Goal: Transaction & Acquisition: Book appointment/travel/reservation

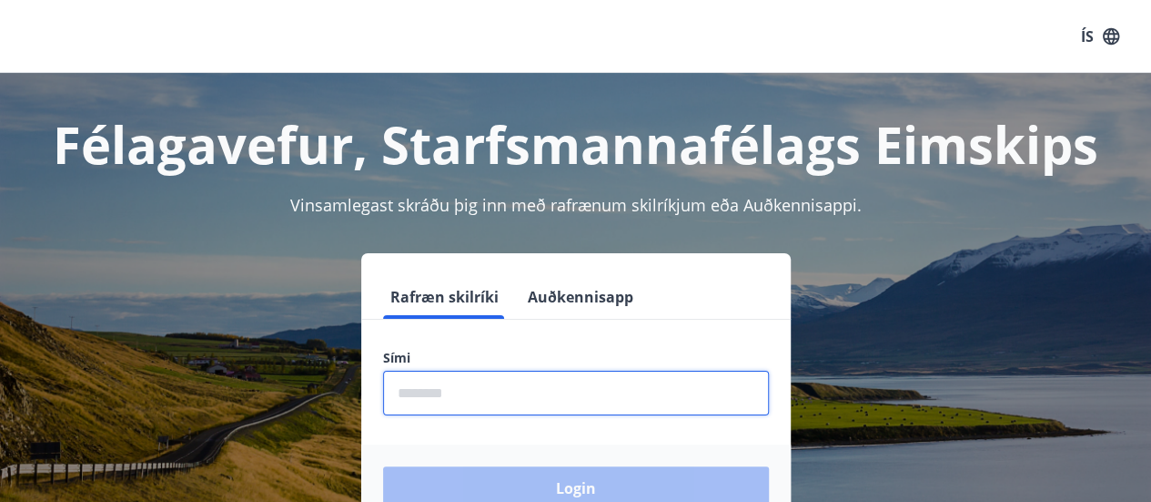
click at [564, 390] on input "phone" at bounding box center [576, 392] width 386 height 45
type input "********"
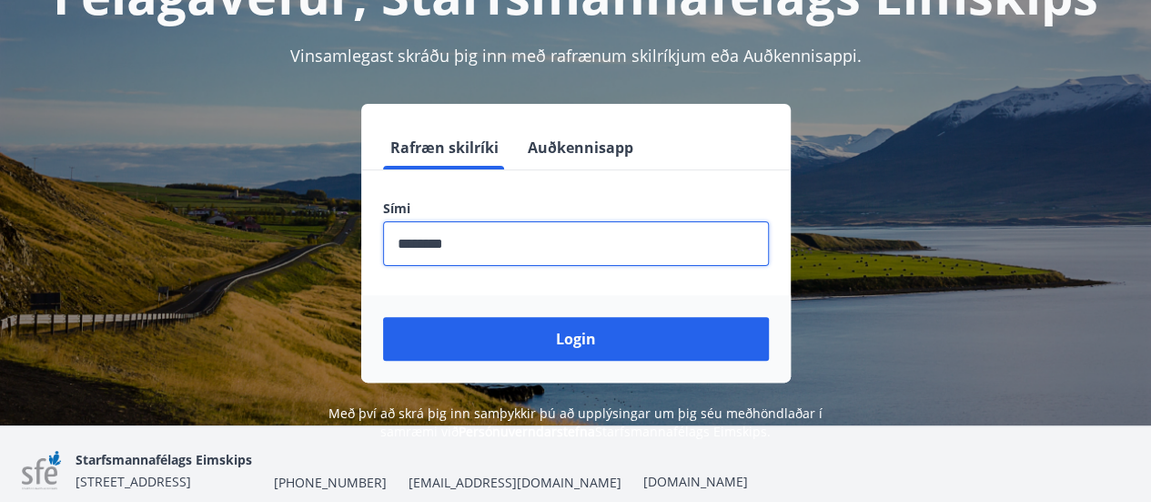
scroll to position [151, 0]
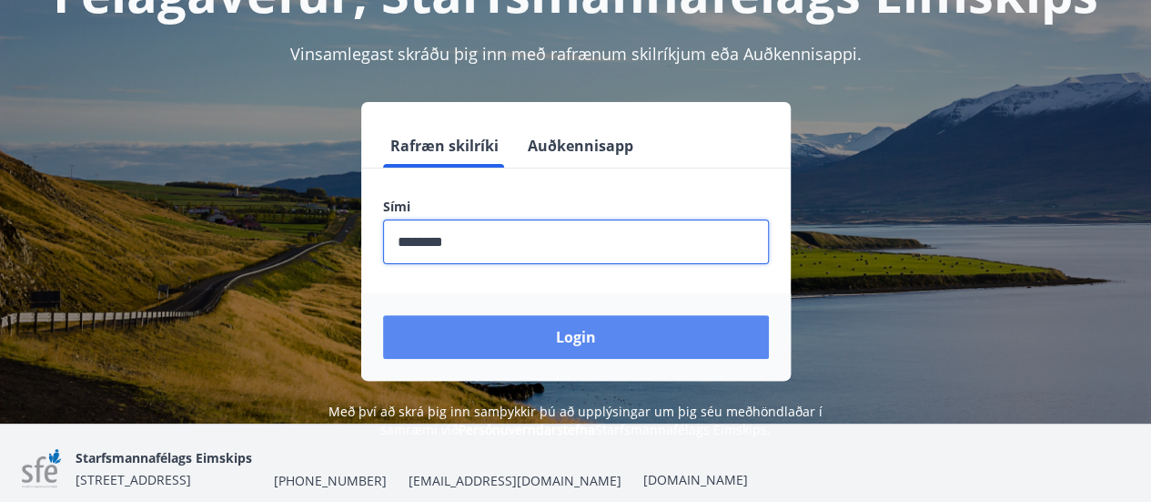
click at [579, 337] on button "Login" at bounding box center [576, 337] width 386 height 44
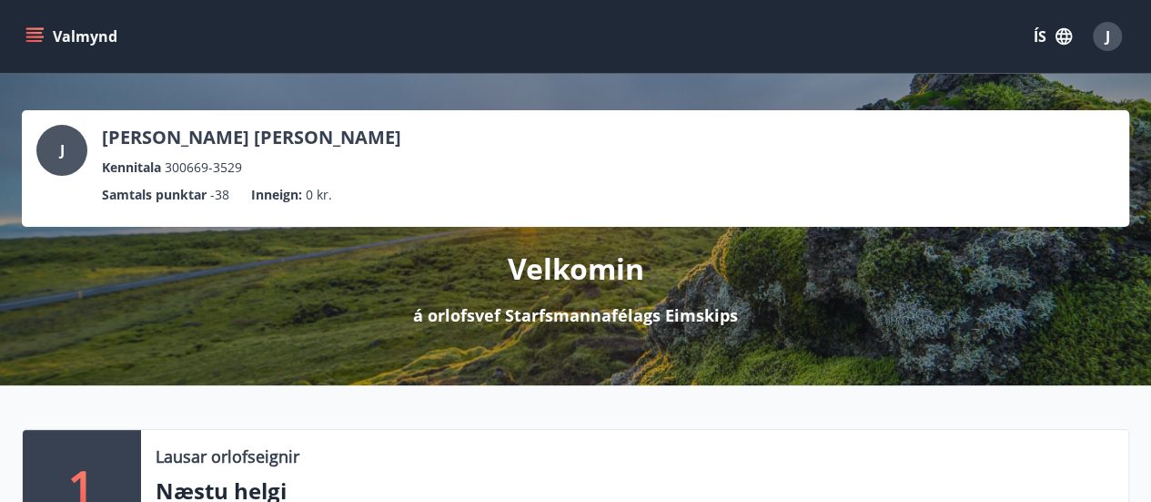
click at [35, 34] on icon "menu" at bounding box center [34, 36] width 18 height 18
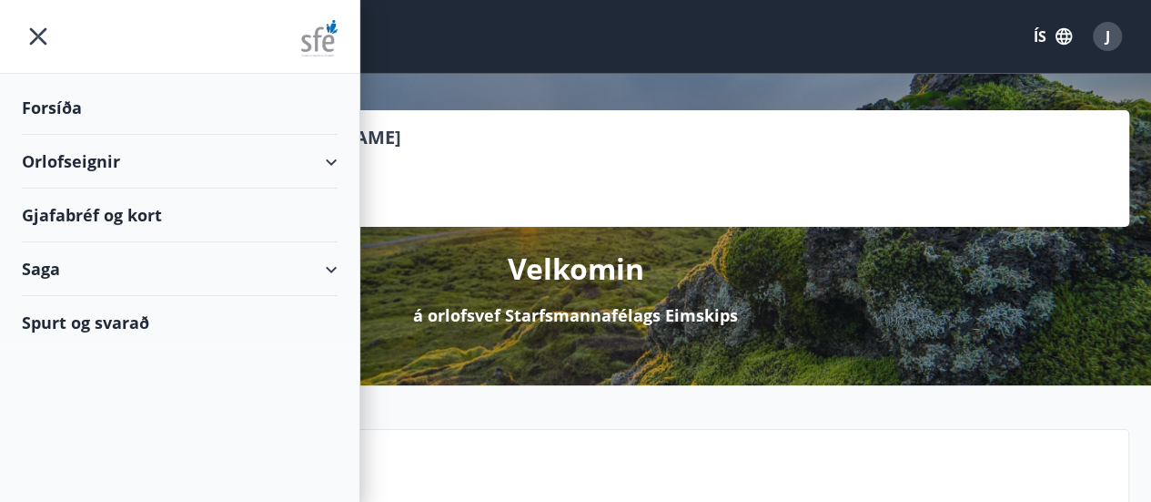
click at [335, 159] on div "Orlofseignir" at bounding box center [180, 162] width 316 height 54
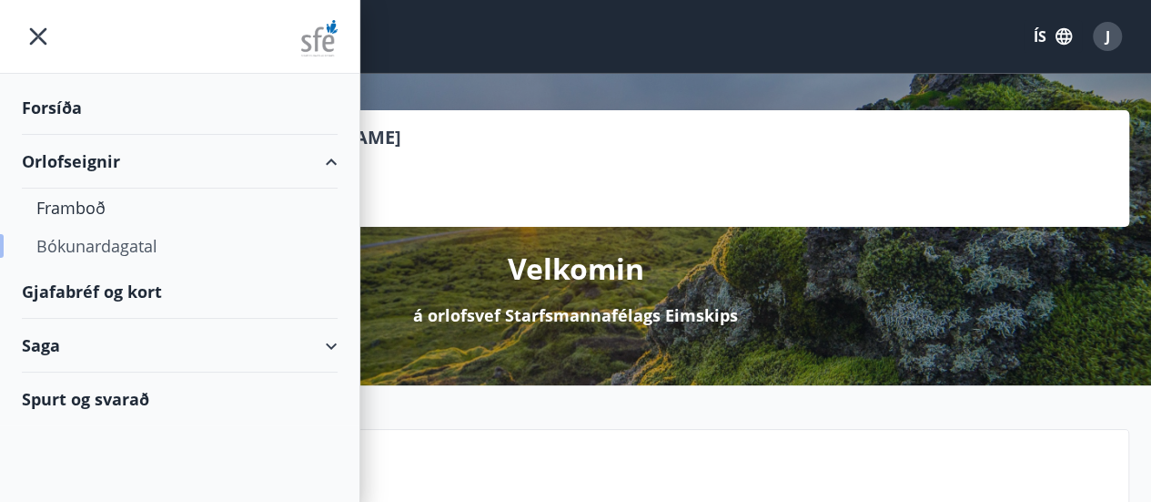
click at [183, 249] on div "Bókunardagatal" at bounding box center [179, 246] width 287 height 38
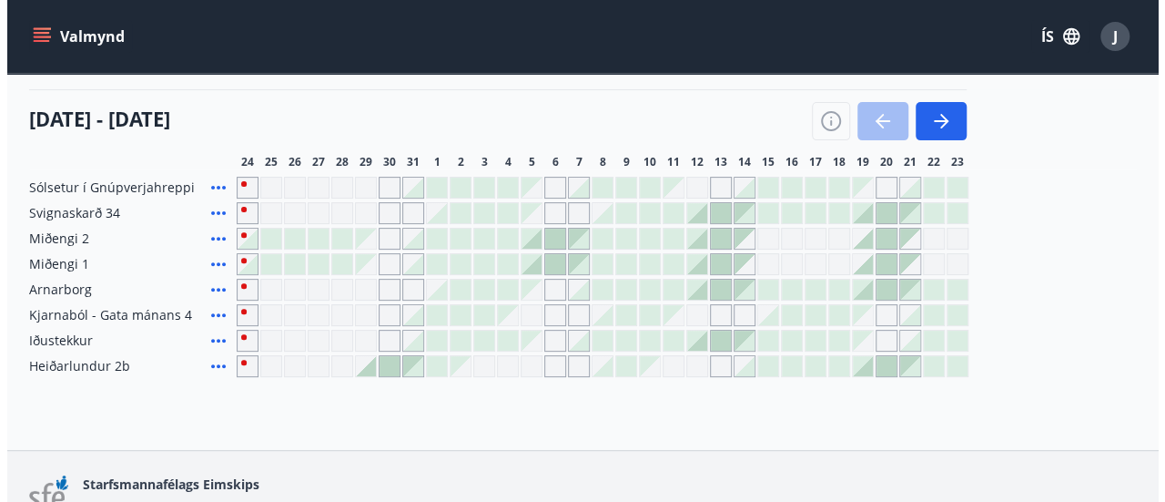
scroll to position [206, 0]
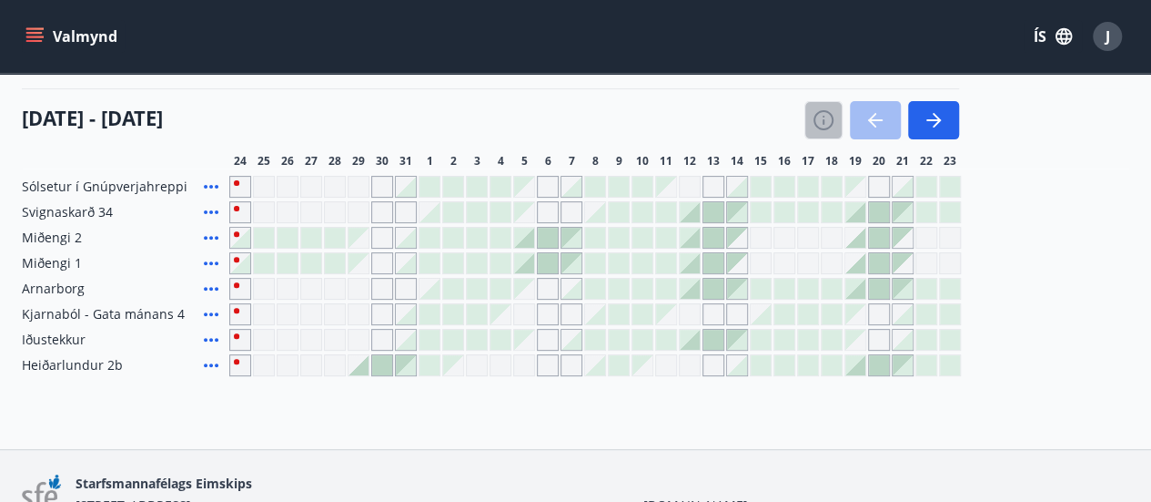
click at [824, 119] on icon "button" at bounding box center [824, 121] width 2 height 5
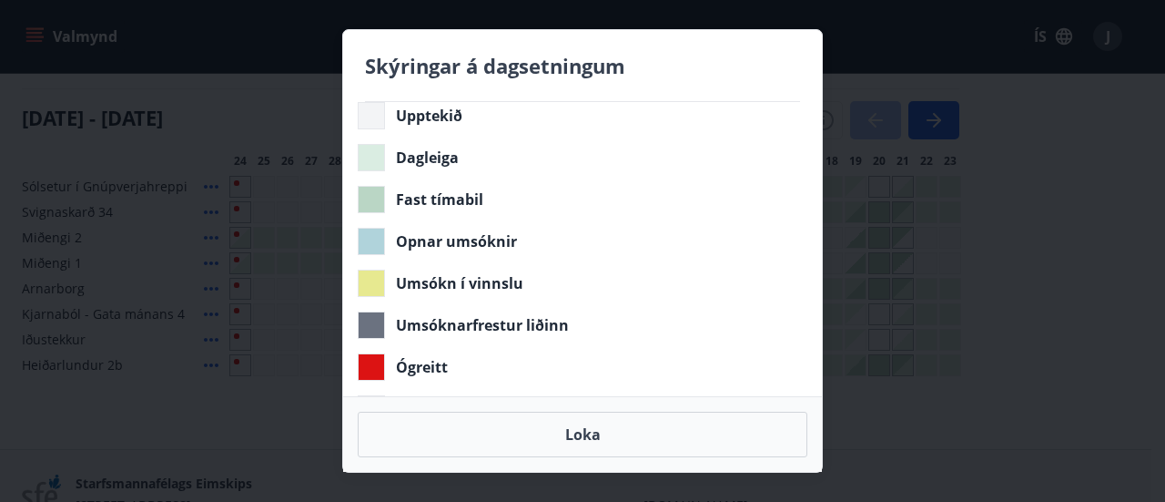
scroll to position [0, 0]
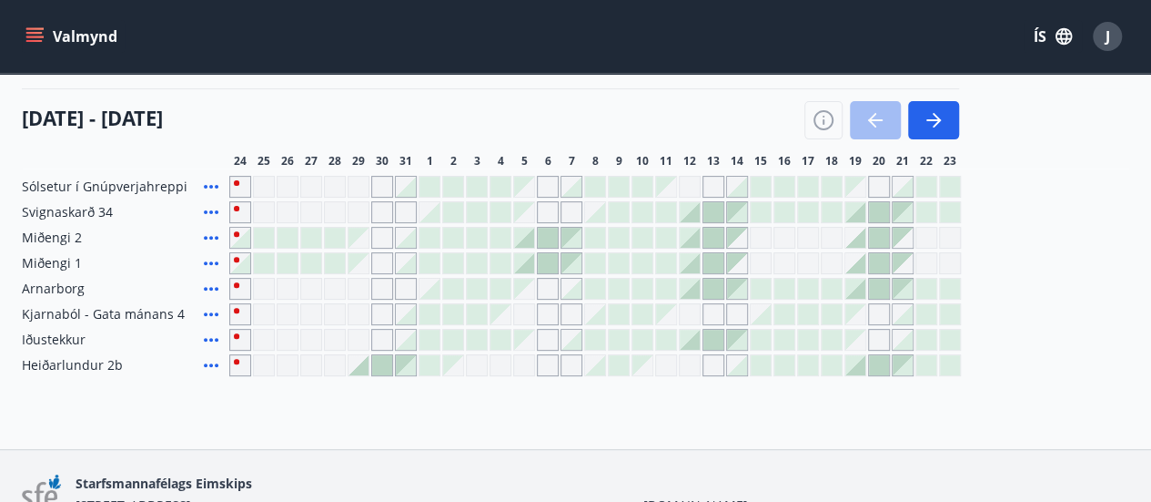
click at [211, 185] on icon at bounding box center [211, 187] width 15 height 4
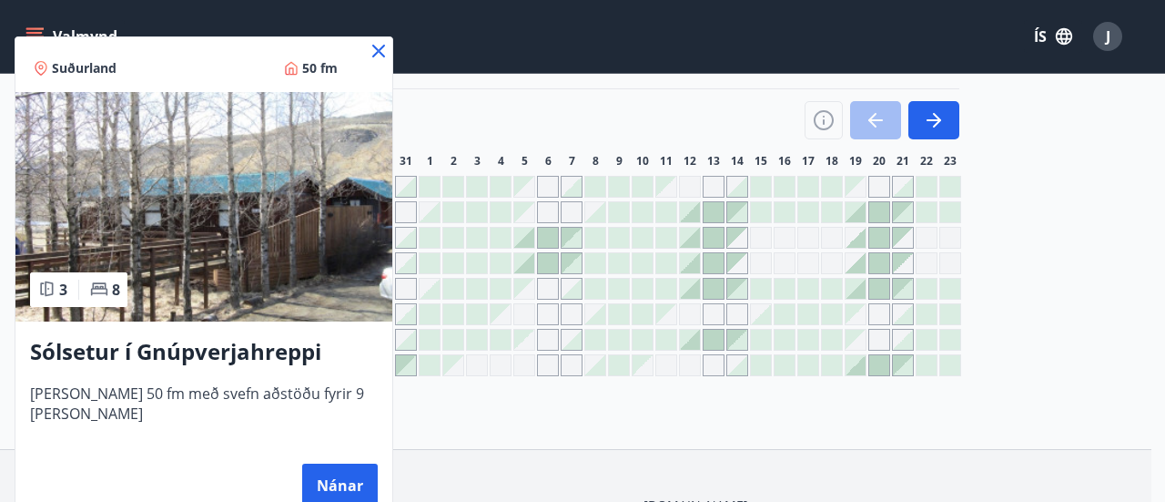
click at [368, 46] on icon at bounding box center [379, 51] width 22 height 22
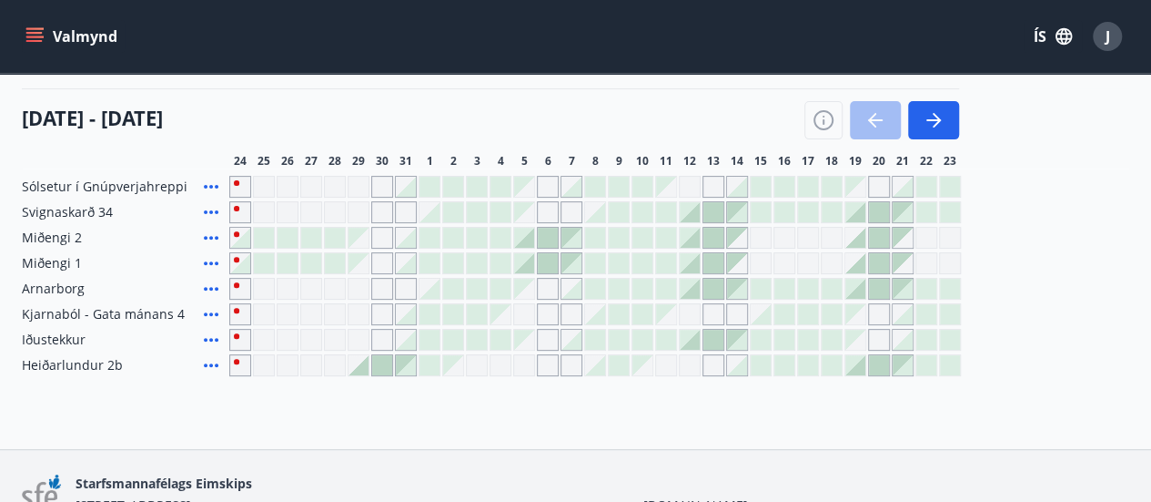
click at [476, 183] on div at bounding box center [477, 187] width 20 height 20
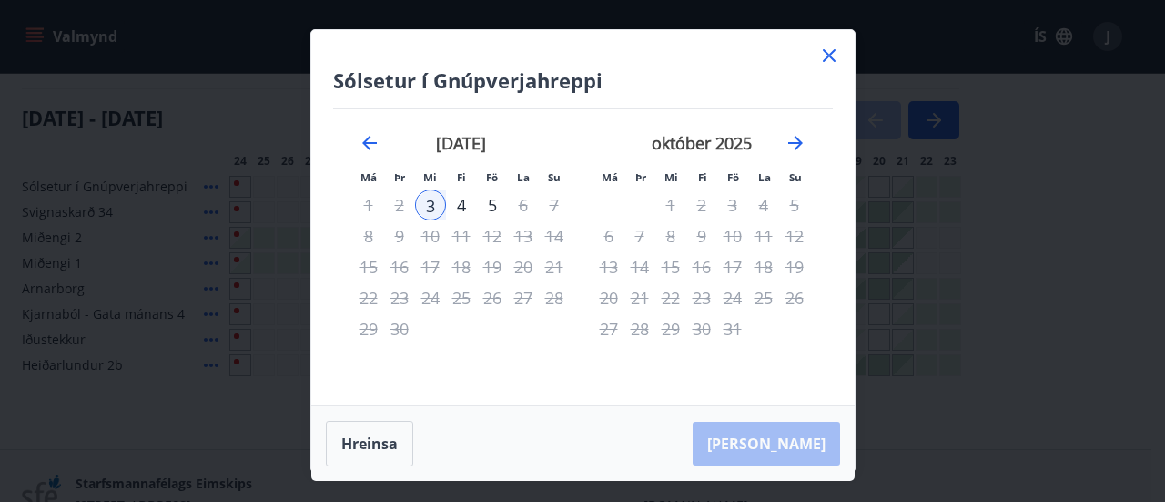
click at [828, 52] on icon at bounding box center [829, 56] width 22 height 22
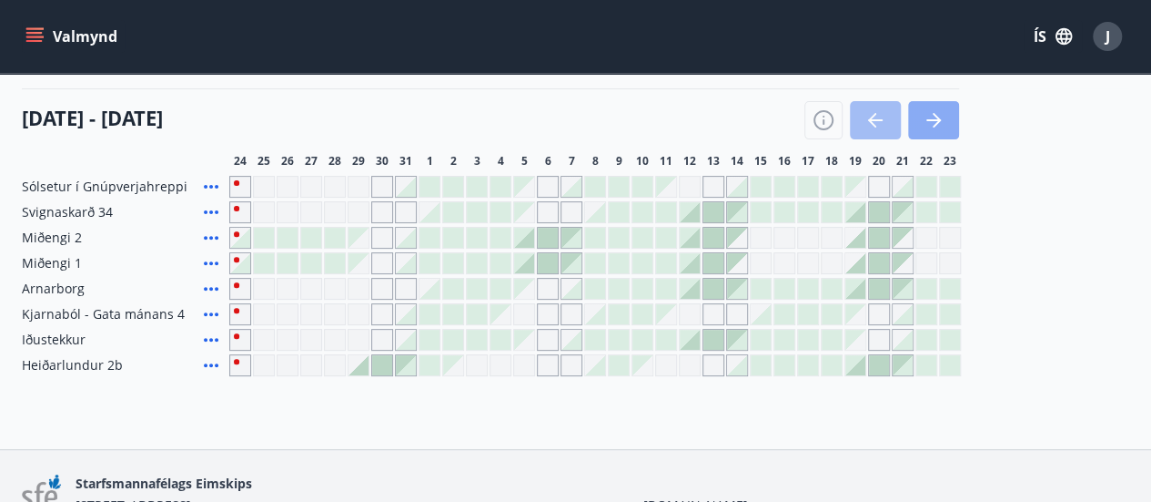
click at [934, 119] on icon "button" at bounding box center [934, 120] width 15 height 2
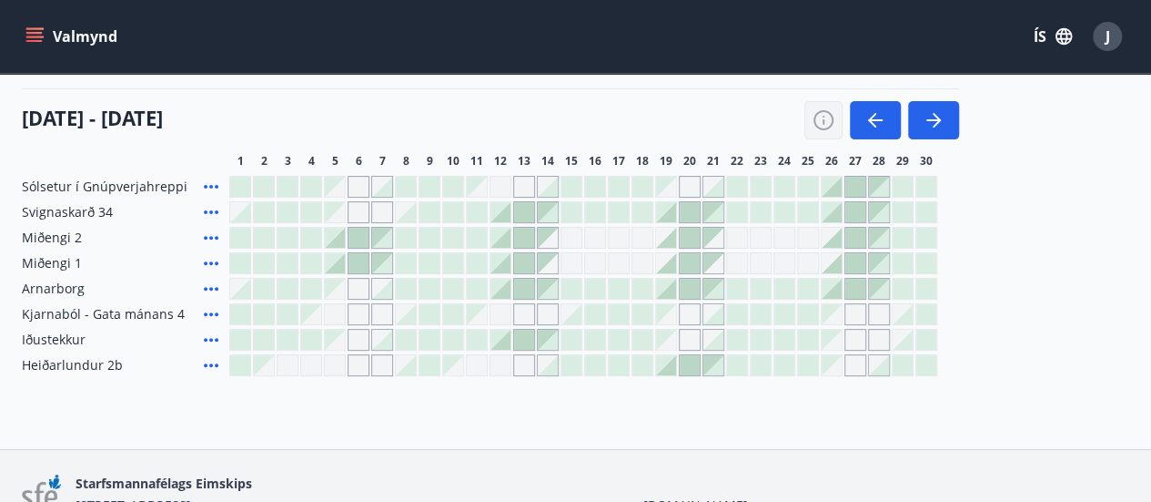
click at [826, 118] on icon "button" at bounding box center [824, 120] width 22 height 22
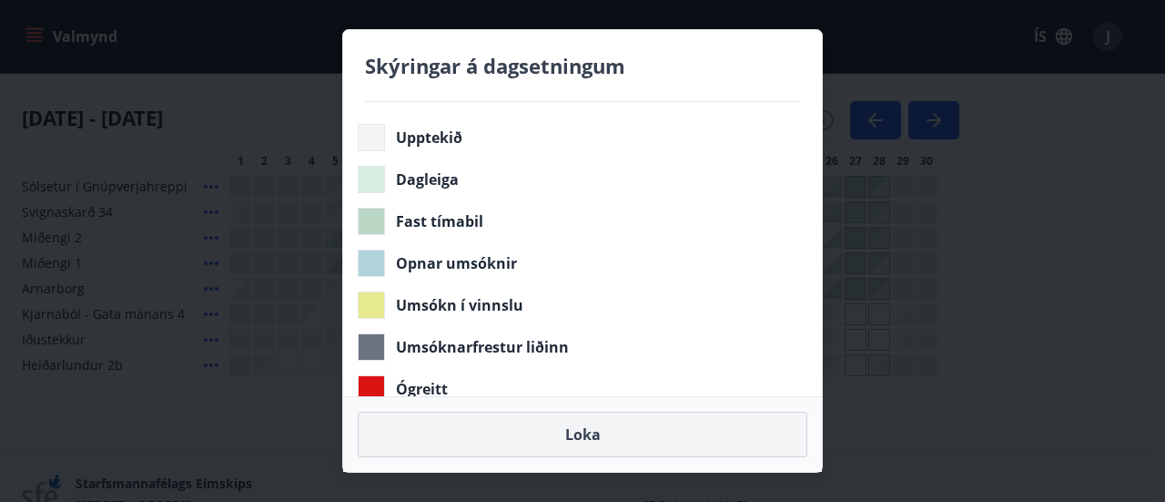
click at [585, 431] on button "Loka" at bounding box center [583, 434] width 450 height 46
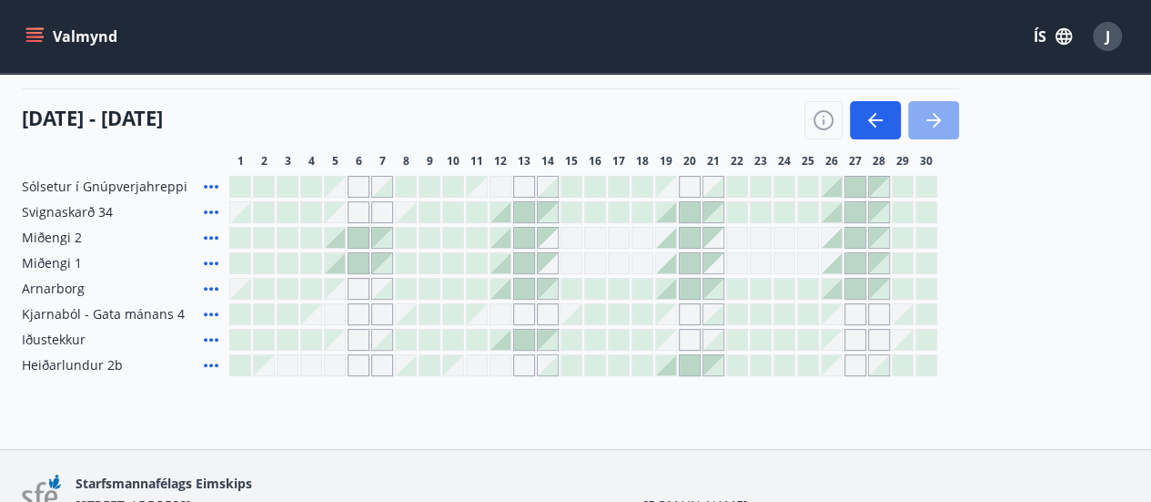
click at [934, 115] on icon "button" at bounding box center [934, 120] width 22 height 22
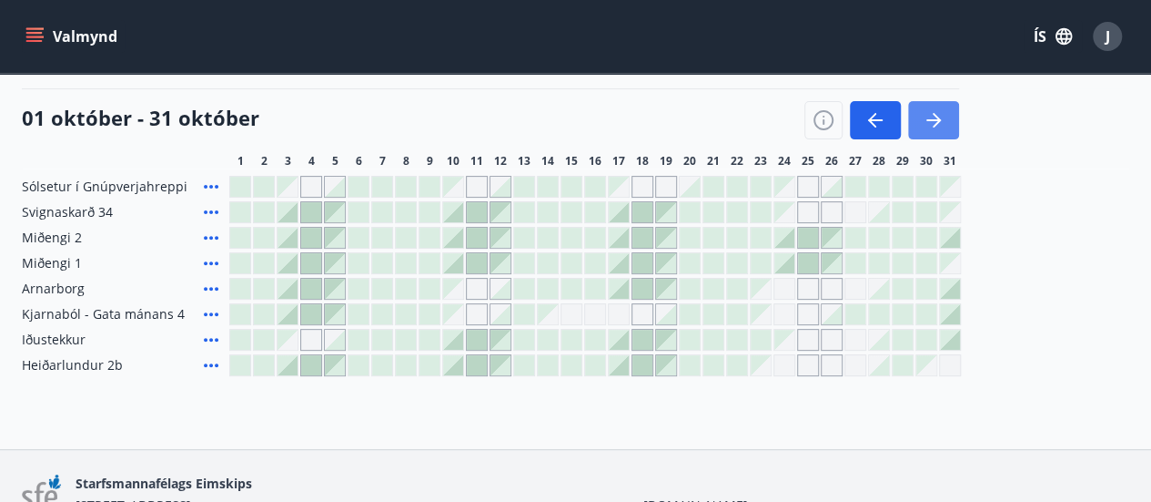
click at [935, 111] on icon "button" at bounding box center [934, 120] width 22 height 22
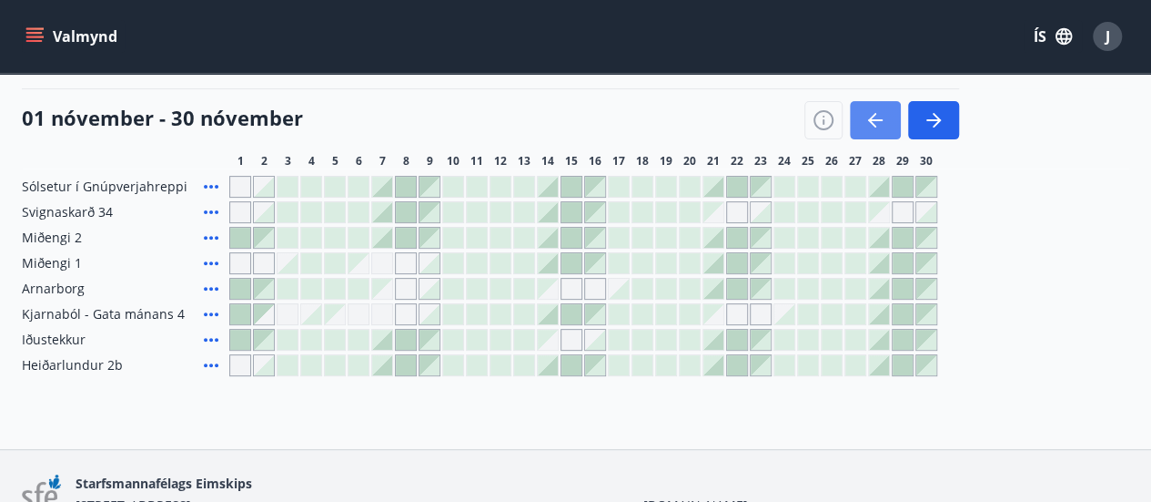
click at [879, 112] on icon "button" at bounding box center [876, 120] width 22 height 22
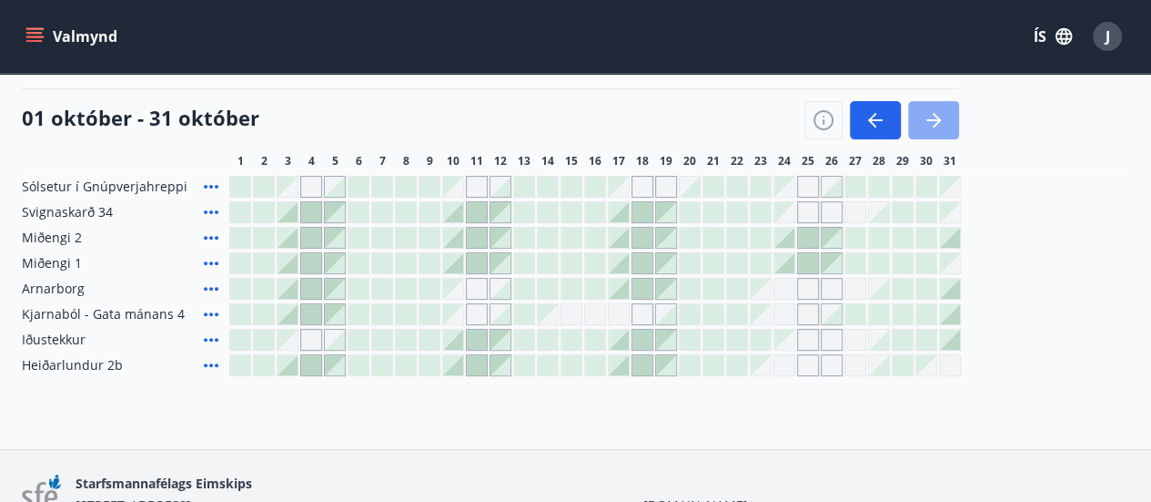
click at [934, 117] on icon "button" at bounding box center [934, 120] width 22 height 22
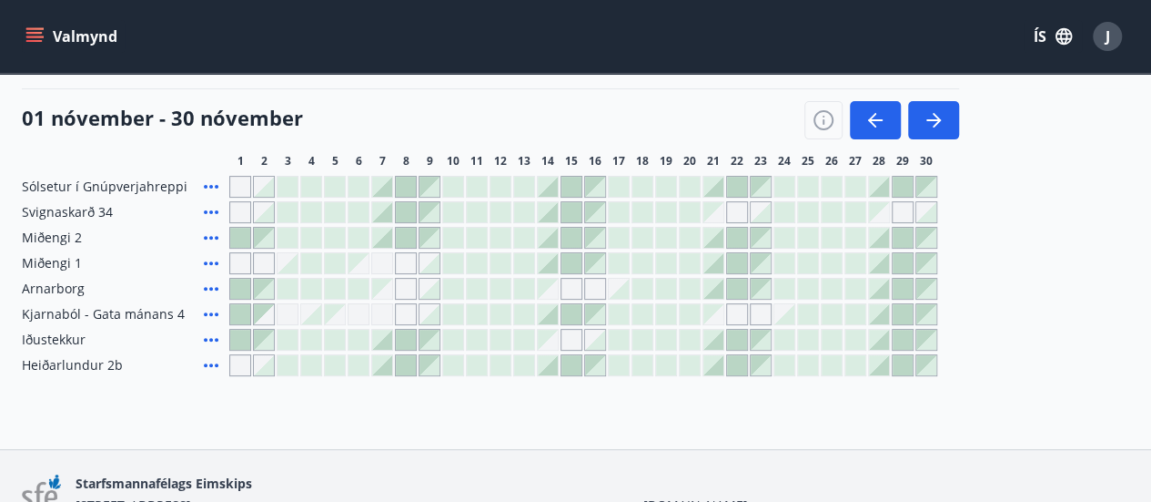
click at [239, 336] on div at bounding box center [240, 340] width 20 height 20
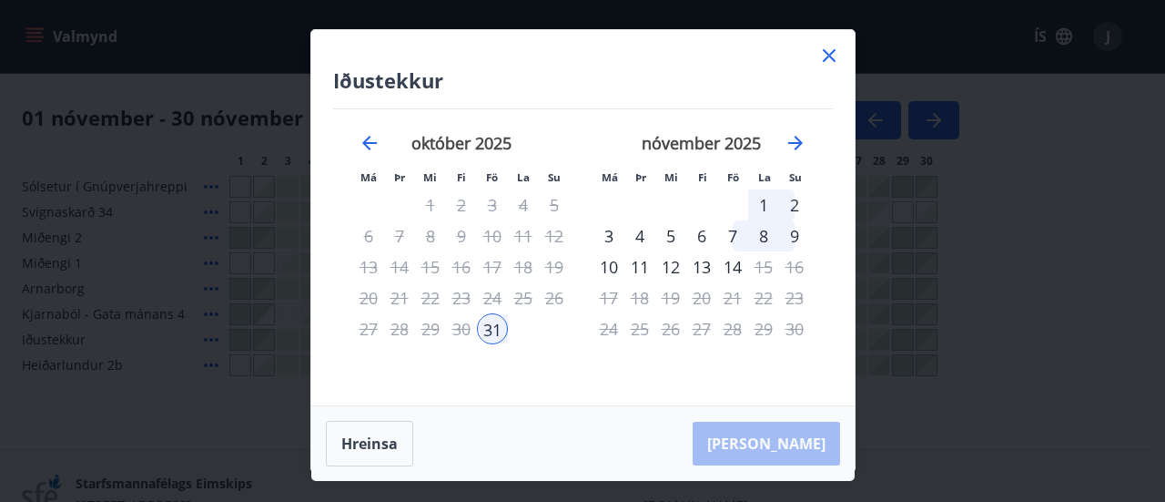
click at [492, 327] on div "31" at bounding box center [492, 328] width 31 height 31
click at [793, 203] on div "2" at bounding box center [794, 204] width 31 height 31
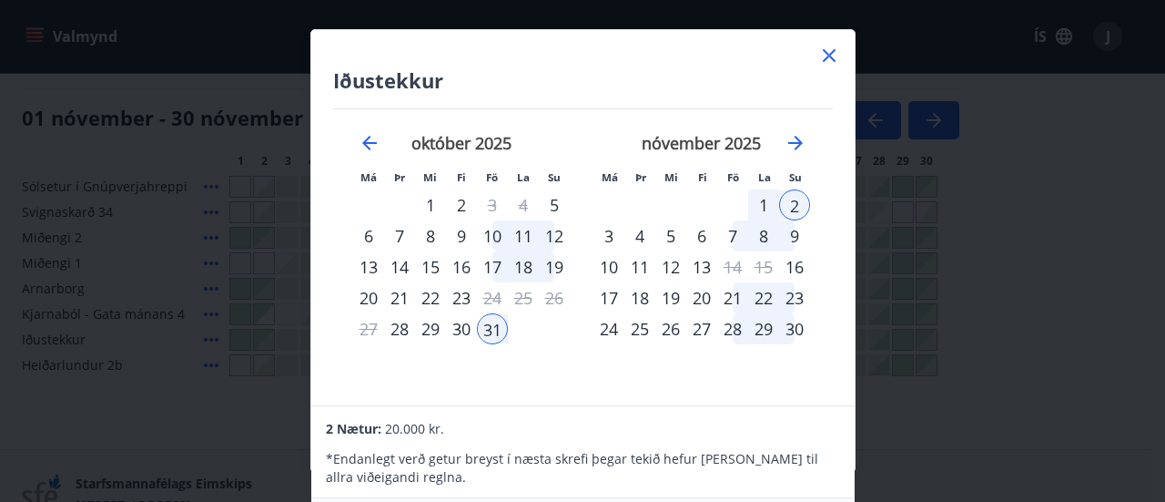
click at [747, 401] on div "Iðustekkur Má Þr Mi Fi Fö La Su Má Þr Mi Fi Fö La Su [DATE] 1 2 3 4 5 6 7 8 9 1…" at bounding box center [582, 217] width 543 height 375
click at [1071, 320] on div "Iðustekkur Má Þr Mi Fi Fö La Su Má Þr Mi Fi Fö La Su [DATE] 1 2 3 4 5 6 7 8 9 1…" at bounding box center [582, 251] width 1165 height 502
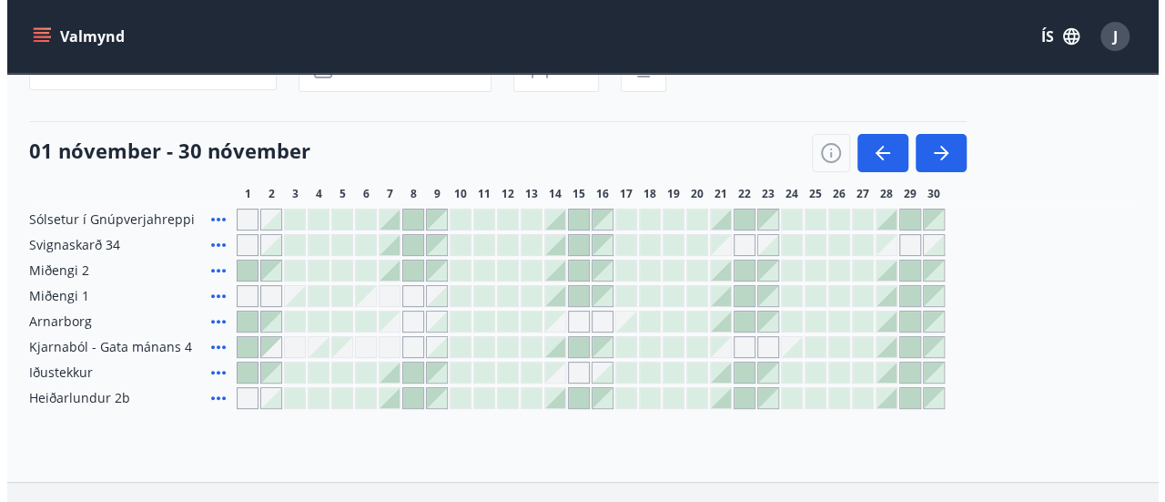
scroll to position [176, 0]
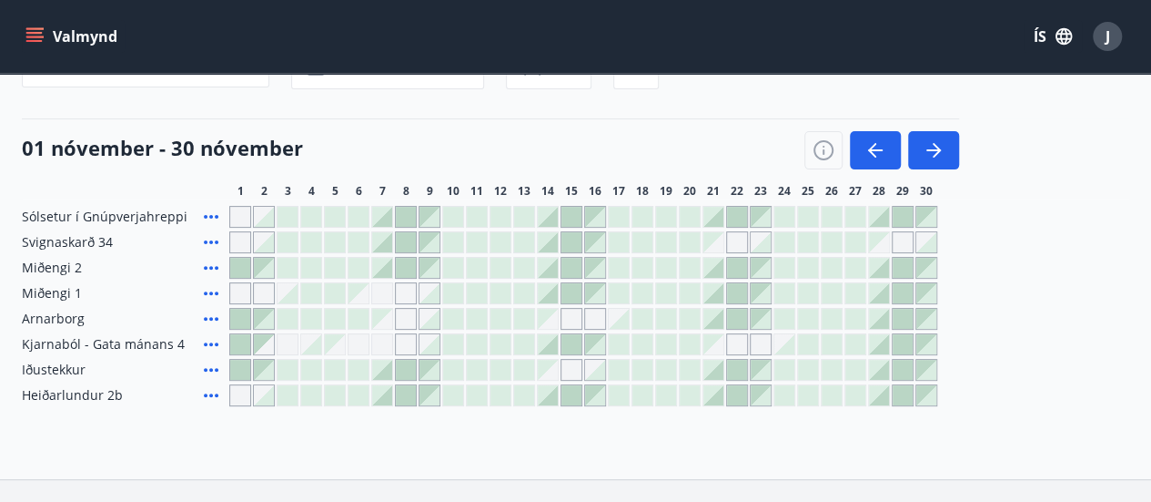
click at [211, 368] on icon at bounding box center [211, 370] width 15 height 4
click at [240, 367] on div at bounding box center [240, 370] width 20 height 20
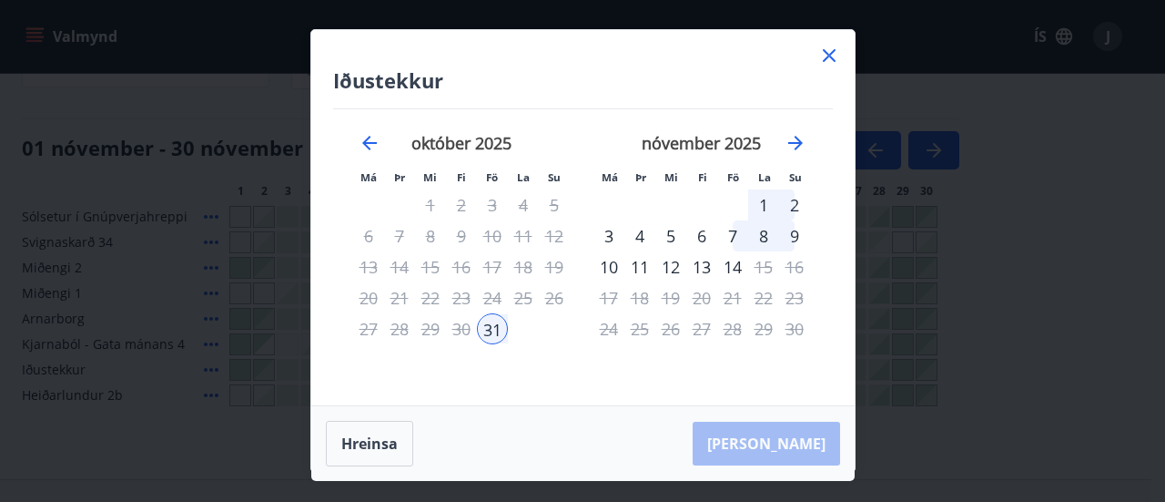
click at [493, 330] on div "31" at bounding box center [492, 328] width 31 height 31
click at [765, 201] on div "1" at bounding box center [763, 204] width 31 height 31
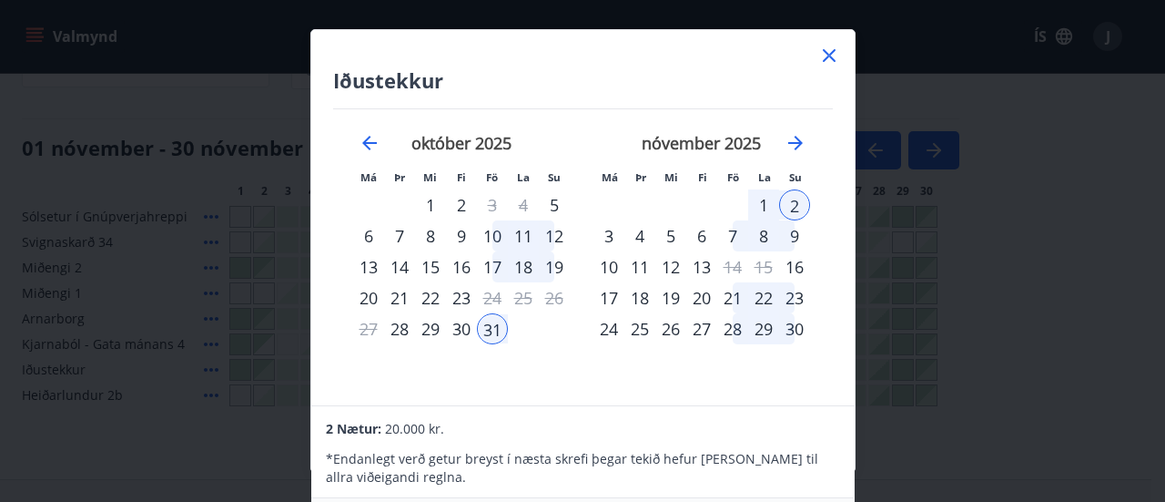
click at [797, 201] on div "2" at bounding box center [794, 204] width 31 height 31
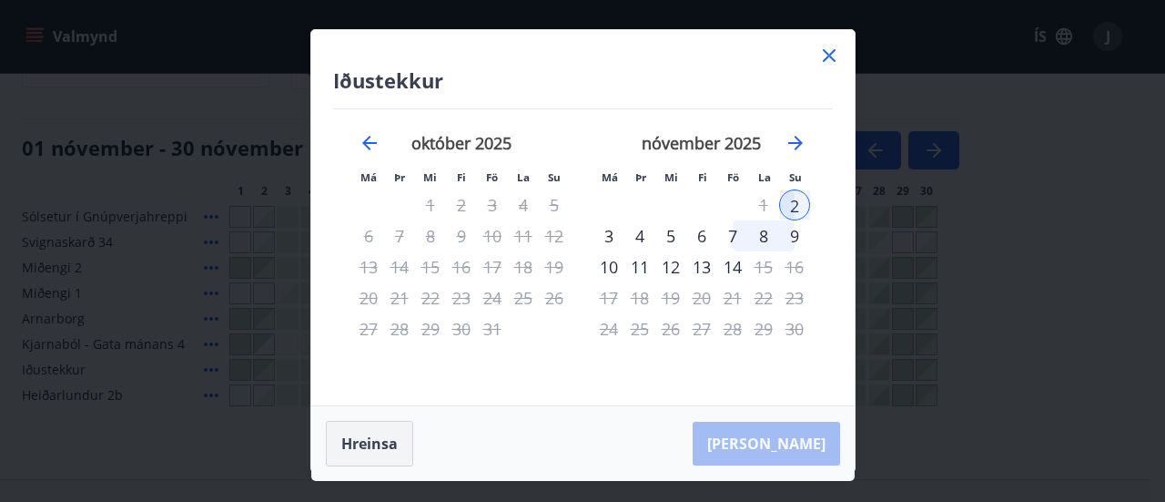
click at [364, 442] on button "Hreinsa" at bounding box center [369, 444] width 87 height 46
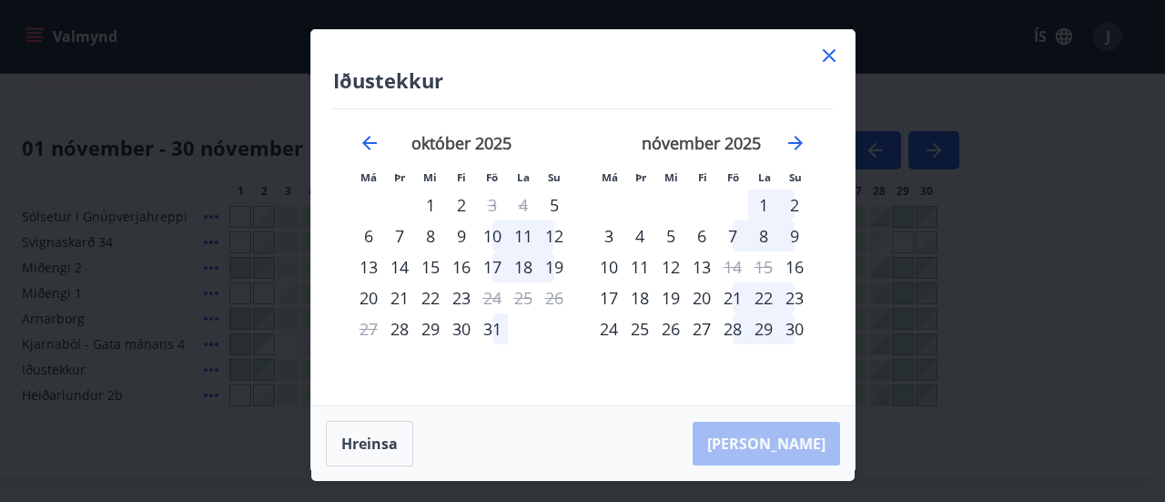
click at [764, 201] on div "1" at bounding box center [763, 204] width 31 height 31
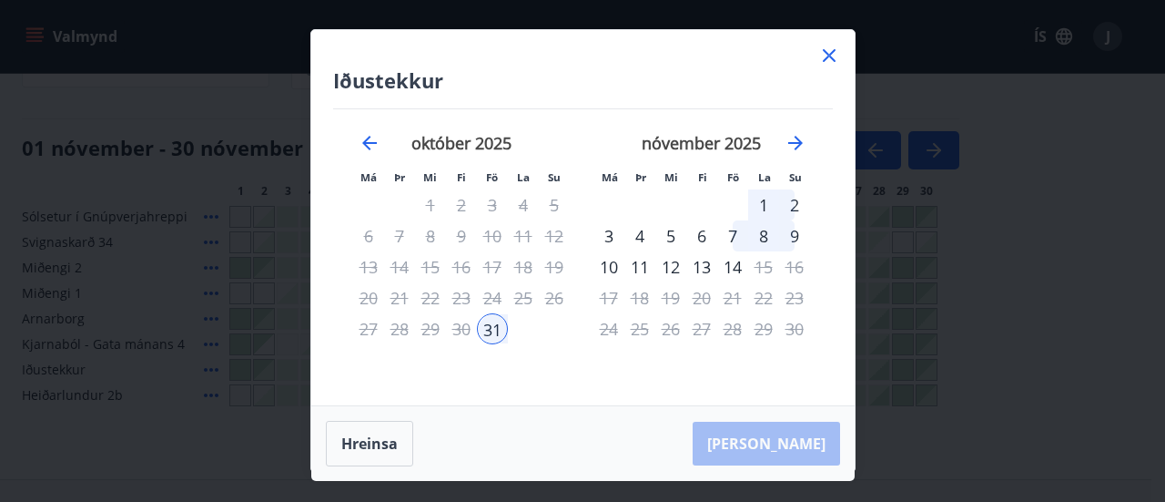
click at [795, 200] on div "2" at bounding box center [794, 204] width 31 height 31
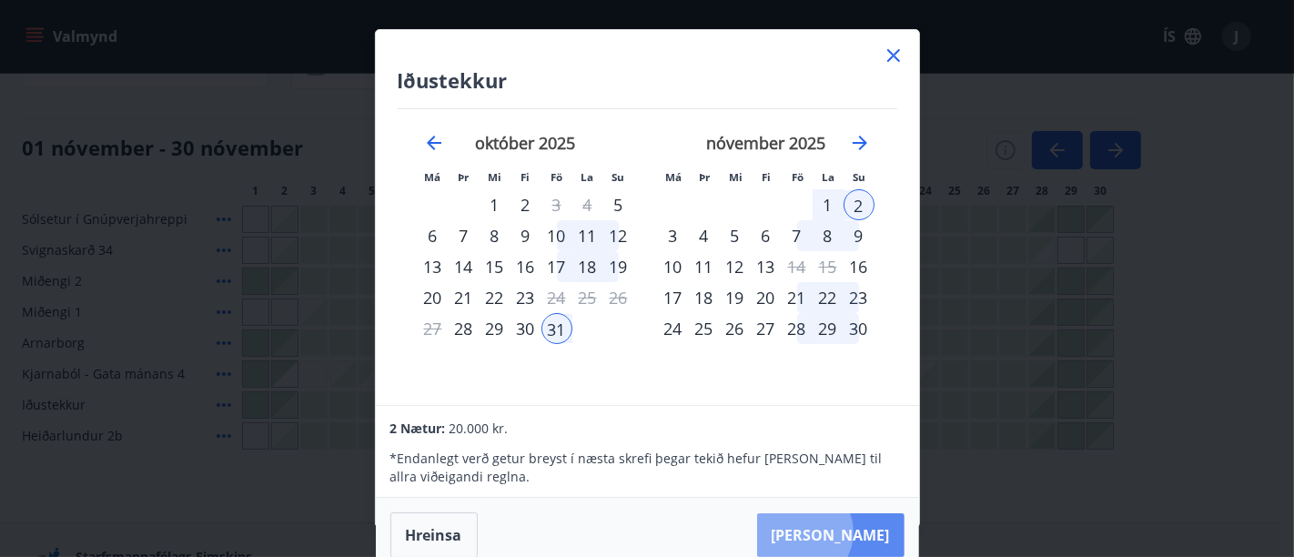
drag, startPoint x: 1136, startPoint y: 1, endPoint x: 858, endPoint y: 532, distance: 598.9
click at [858, 501] on button "[PERSON_NAME]" at bounding box center [830, 535] width 147 height 44
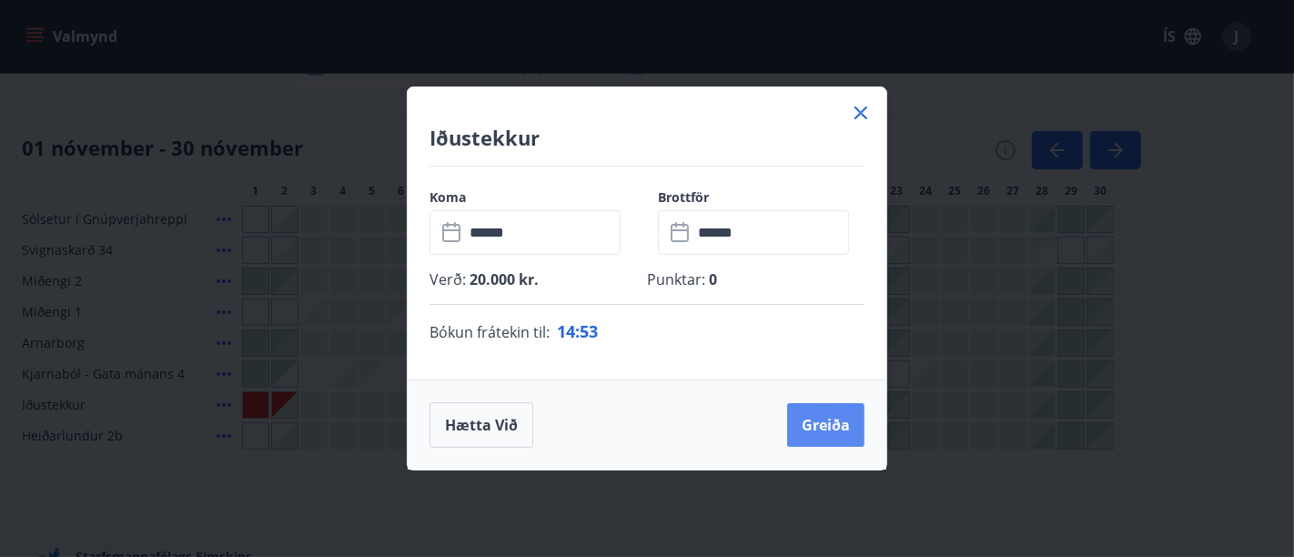
click at [826, 421] on button "Greiða" at bounding box center [825, 425] width 77 height 44
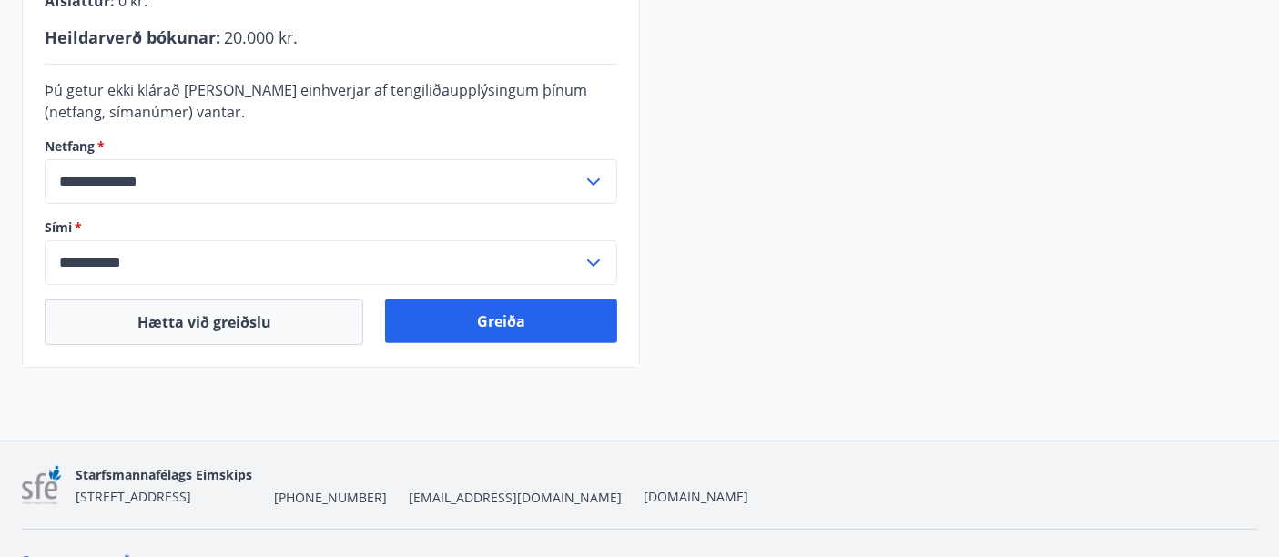
scroll to position [595, 0]
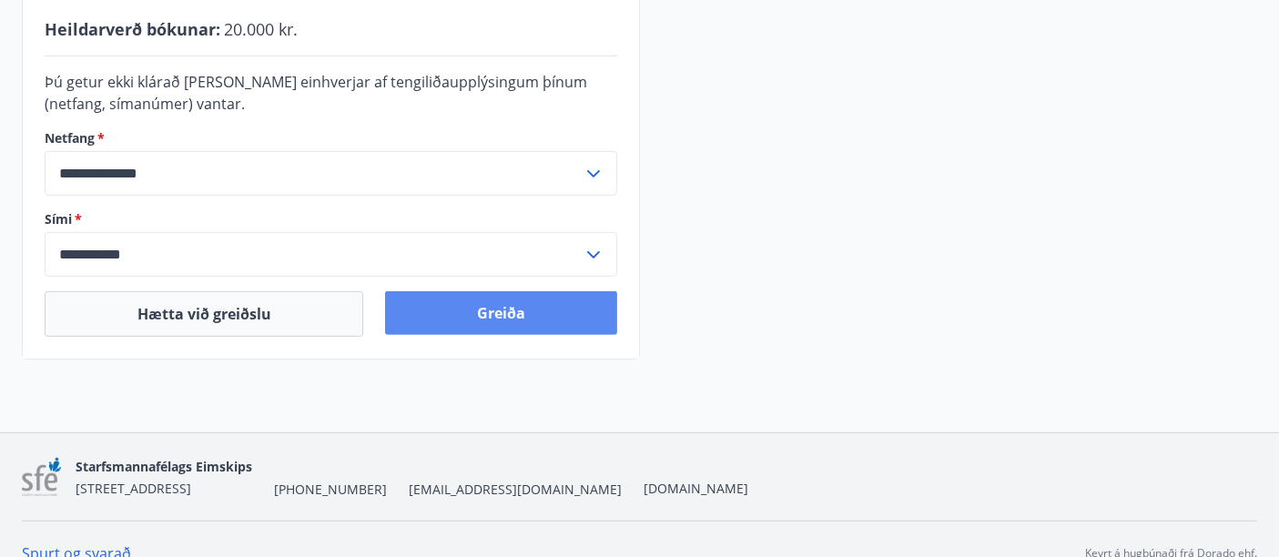
click at [501, 309] on button "Greiða" at bounding box center [500, 313] width 231 height 44
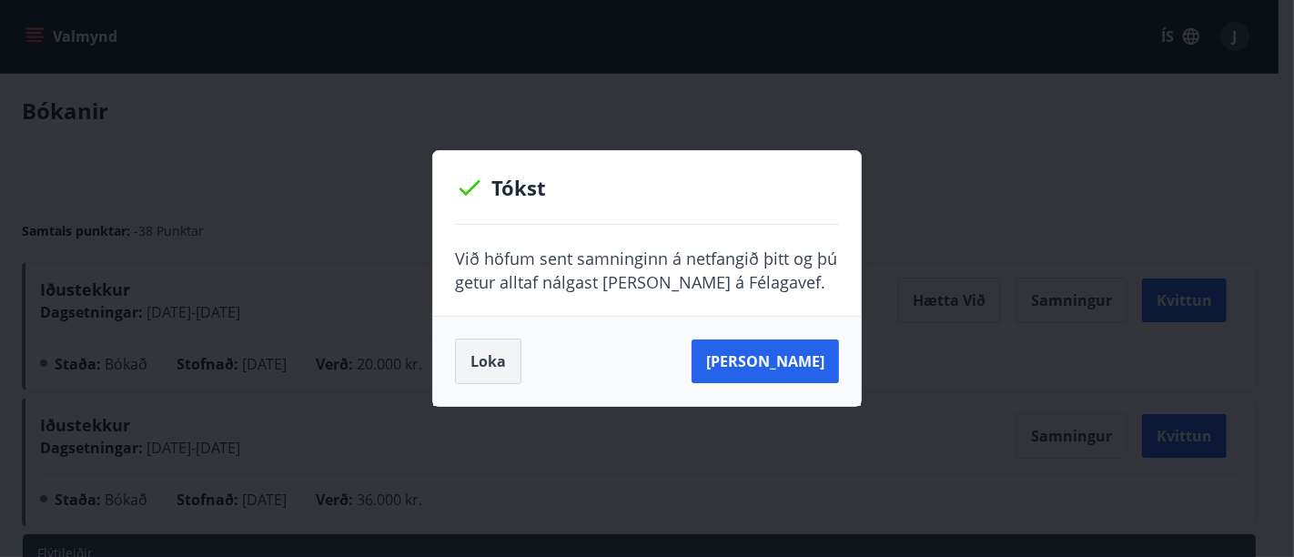
click at [491, 358] on button "Loka" at bounding box center [488, 362] width 66 height 46
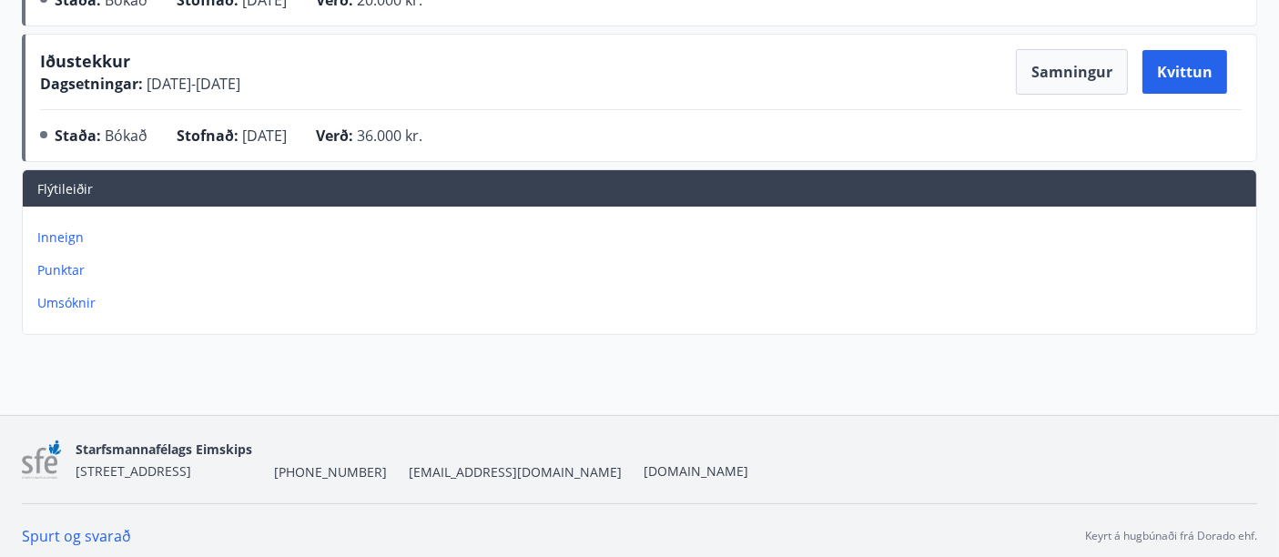
scroll to position [371, 0]
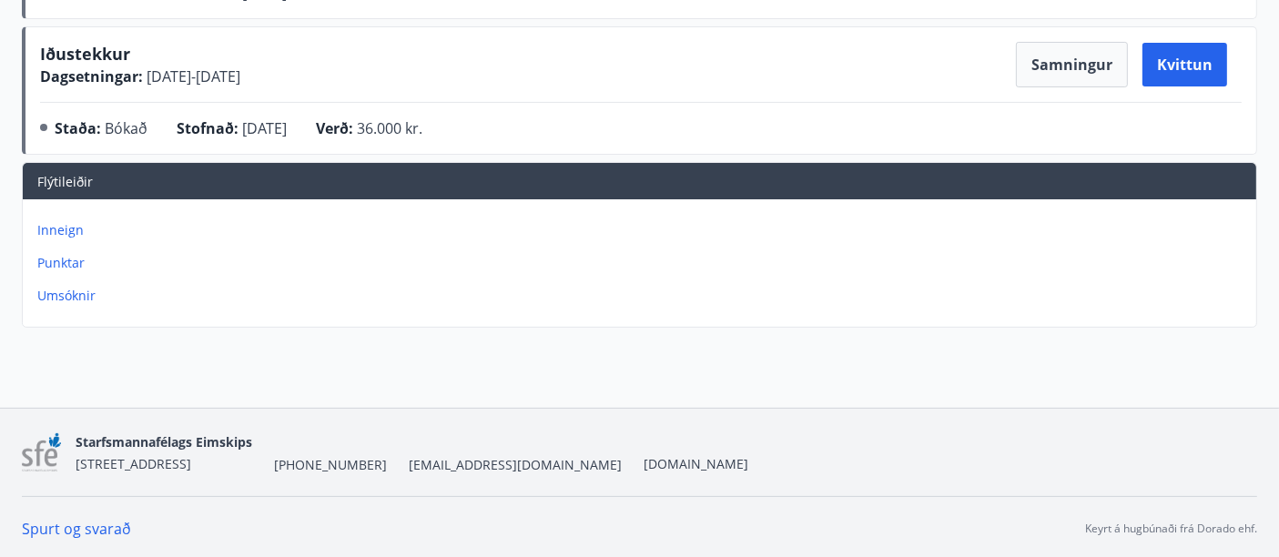
click at [62, 262] on p "Punktar" at bounding box center [643, 263] width 1212 height 18
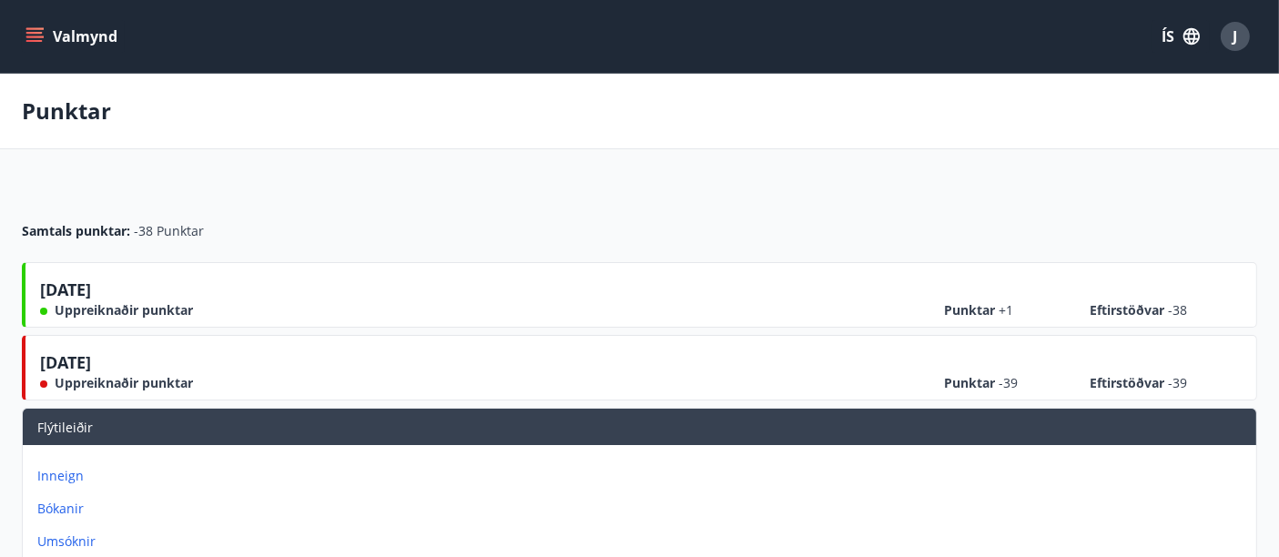
click at [33, 29] on icon "menu" at bounding box center [34, 36] width 18 height 18
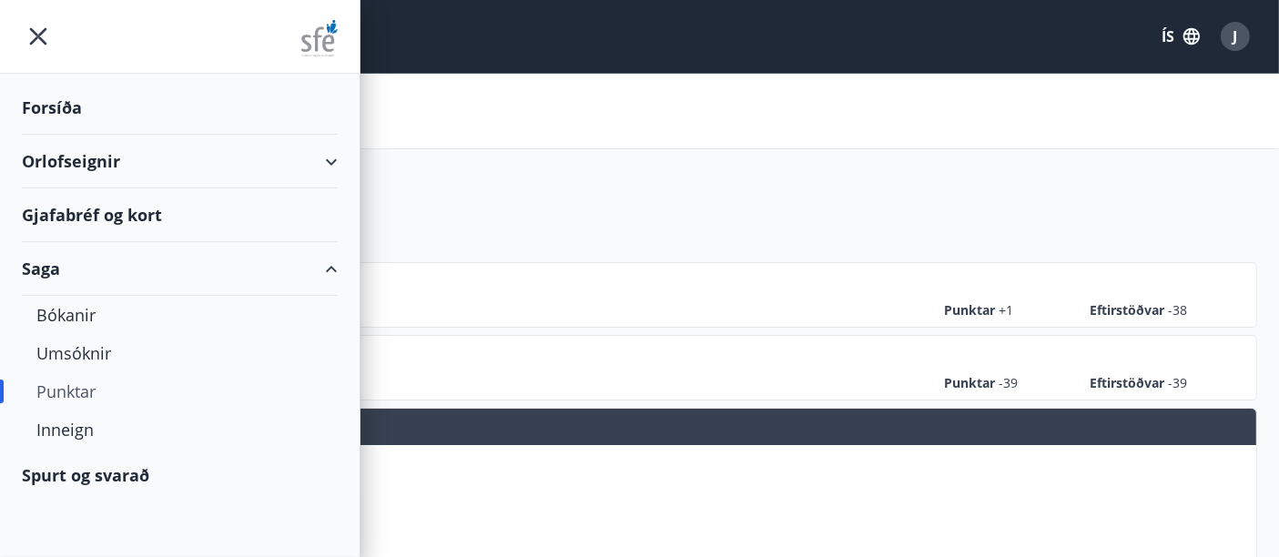
click at [328, 162] on div "Orlofseignir" at bounding box center [180, 162] width 316 height 54
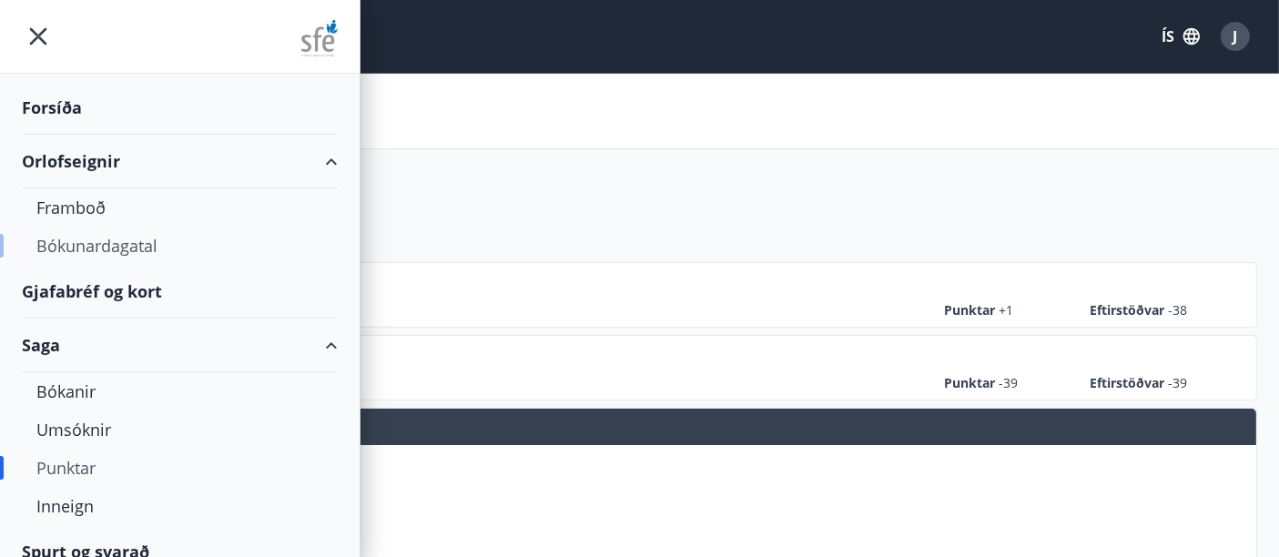
click at [158, 246] on div "Bókunardagatal" at bounding box center [179, 246] width 287 height 38
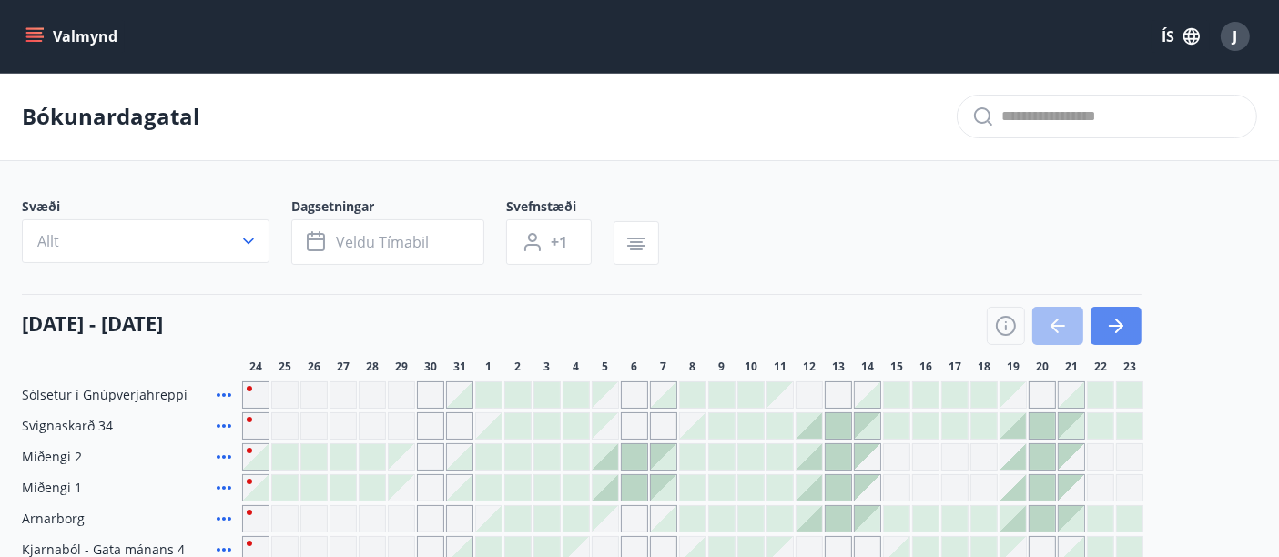
click at [1117, 325] on icon "button" at bounding box center [1116, 326] width 15 height 2
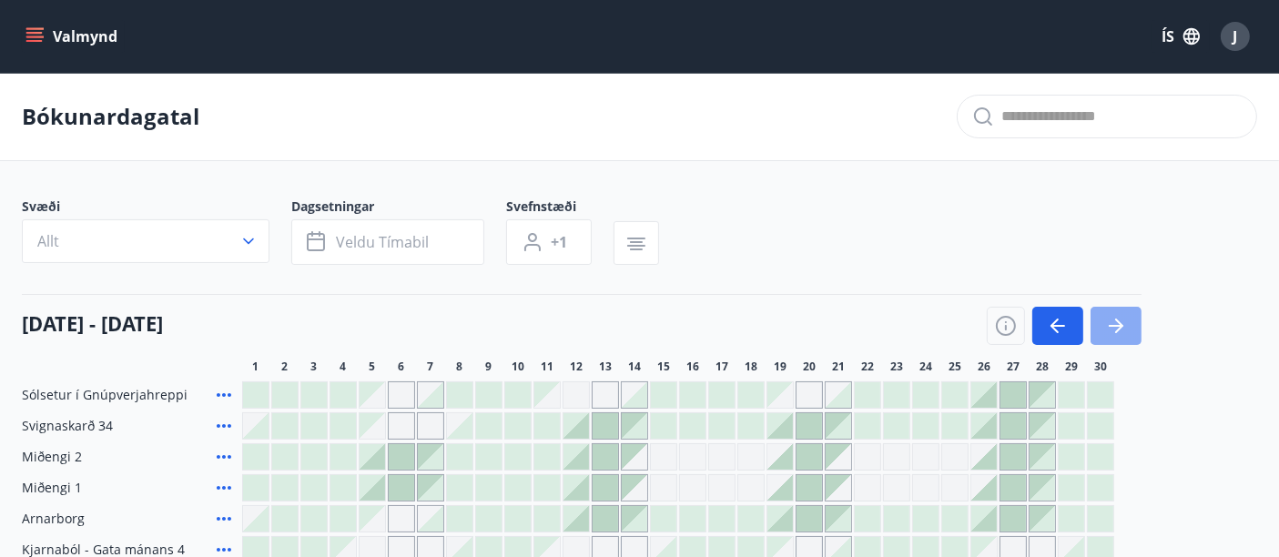
click at [1117, 325] on icon "button" at bounding box center [1116, 326] width 15 height 2
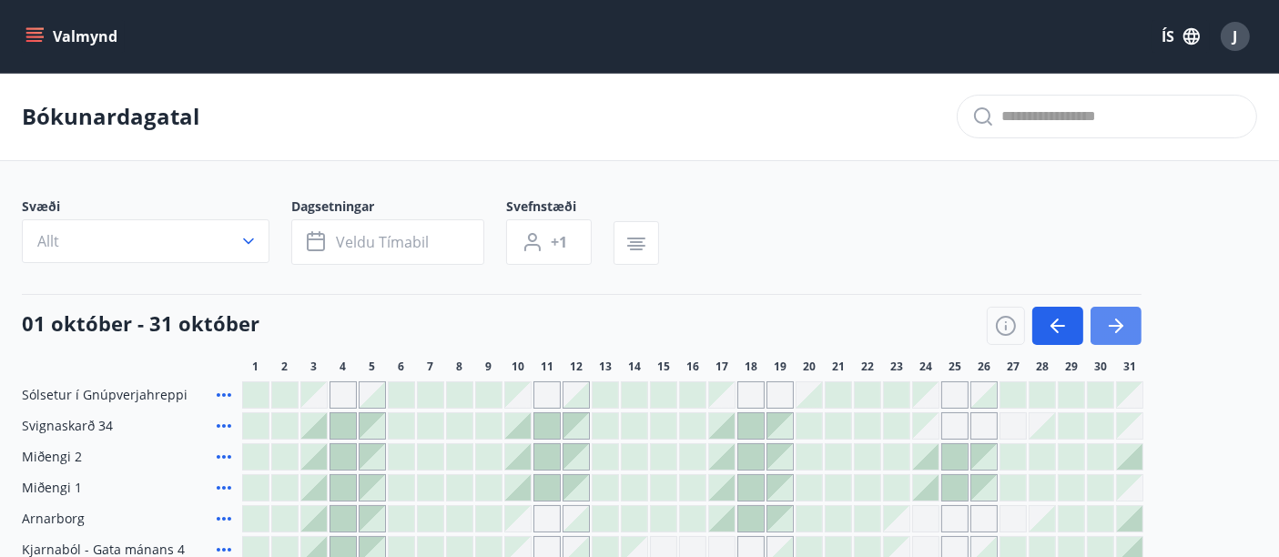
click at [1117, 325] on icon "button" at bounding box center [1116, 326] width 15 height 2
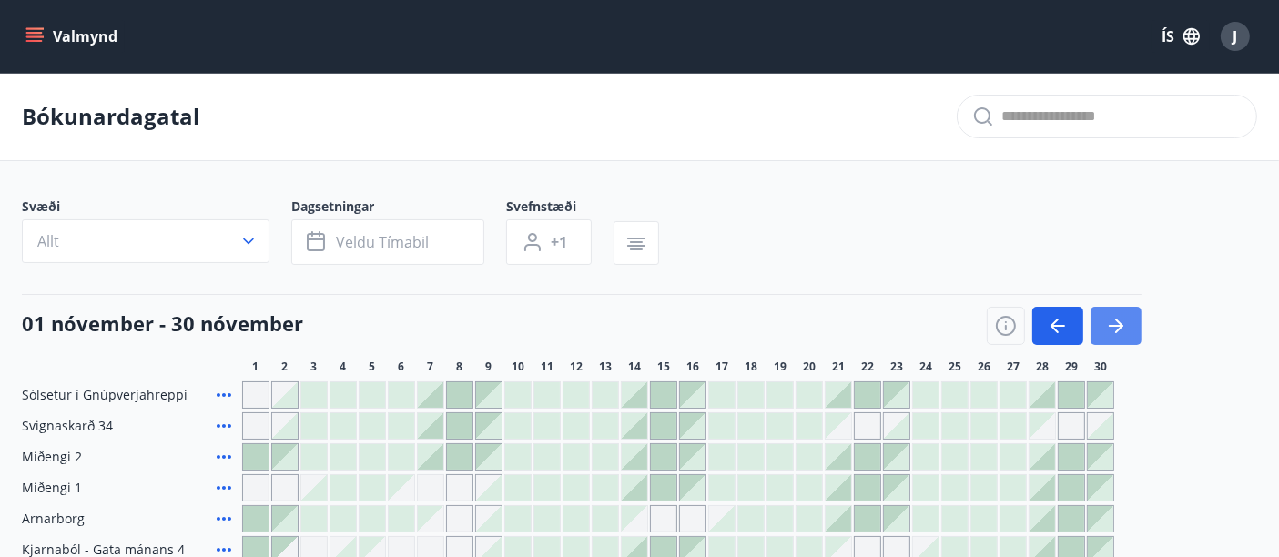
click at [1117, 325] on icon "button" at bounding box center [1116, 326] width 15 height 2
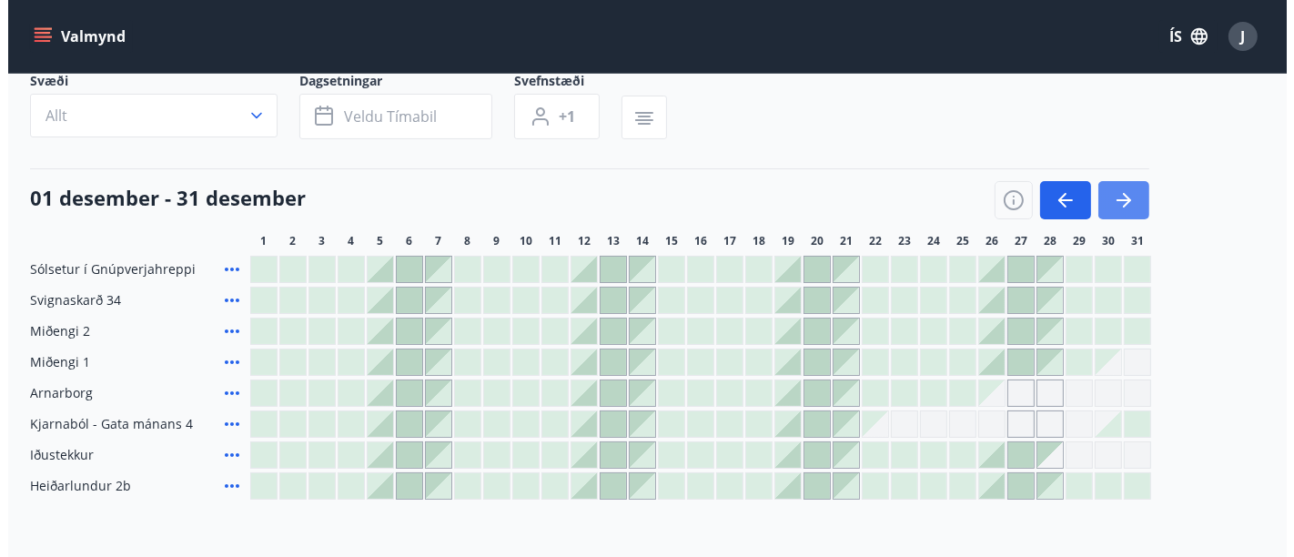
scroll to position [127, 0]
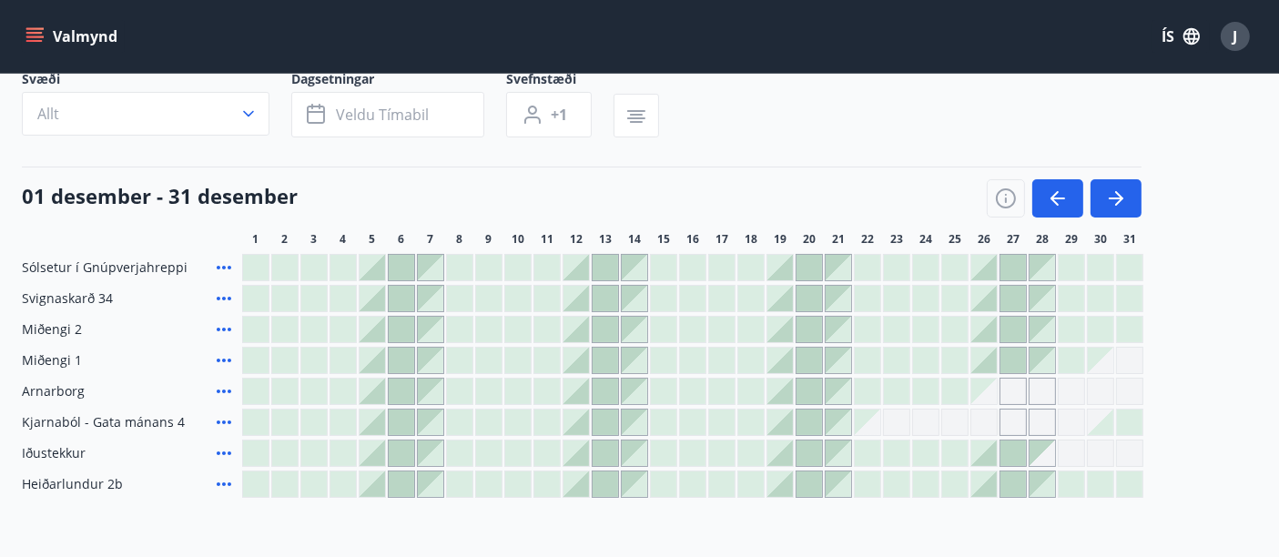
click at [401, 262] on div at bounding box center [401, 267] width 25 height 25
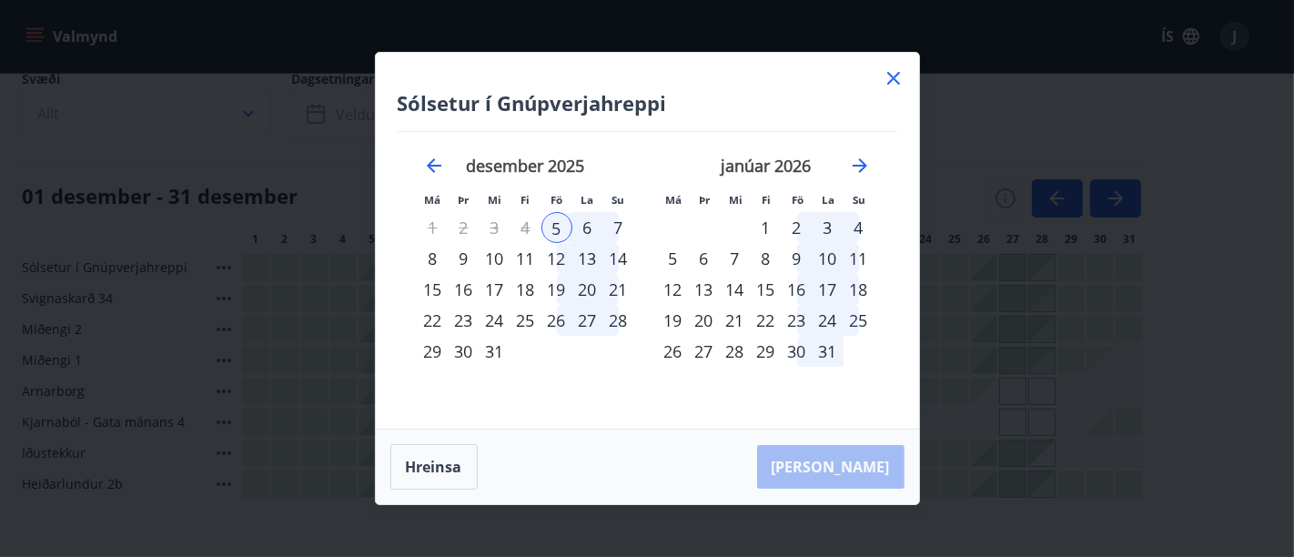
click at [616, 225] on div "7" at bounding box center [618, 227] width 31 height 31
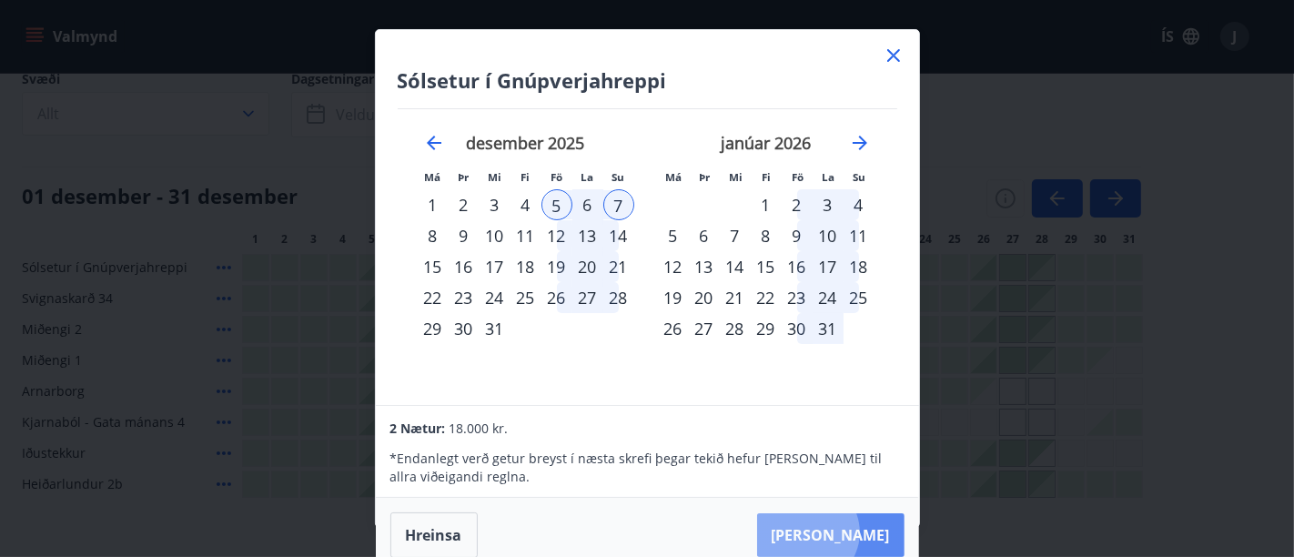
click at [863, 532] on button "[PERSON_NAME]" at bounding box center [830, 535] width 147 height 44
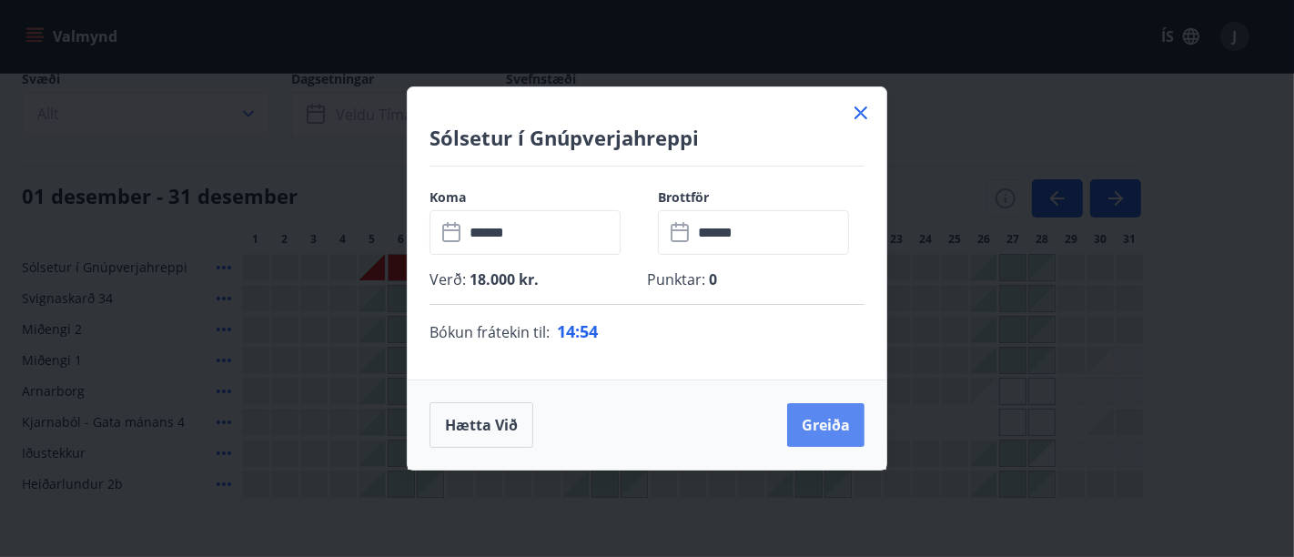
click at [827, 422] on button "Greiða" at bounding box center [825, 425] width 77 height 44
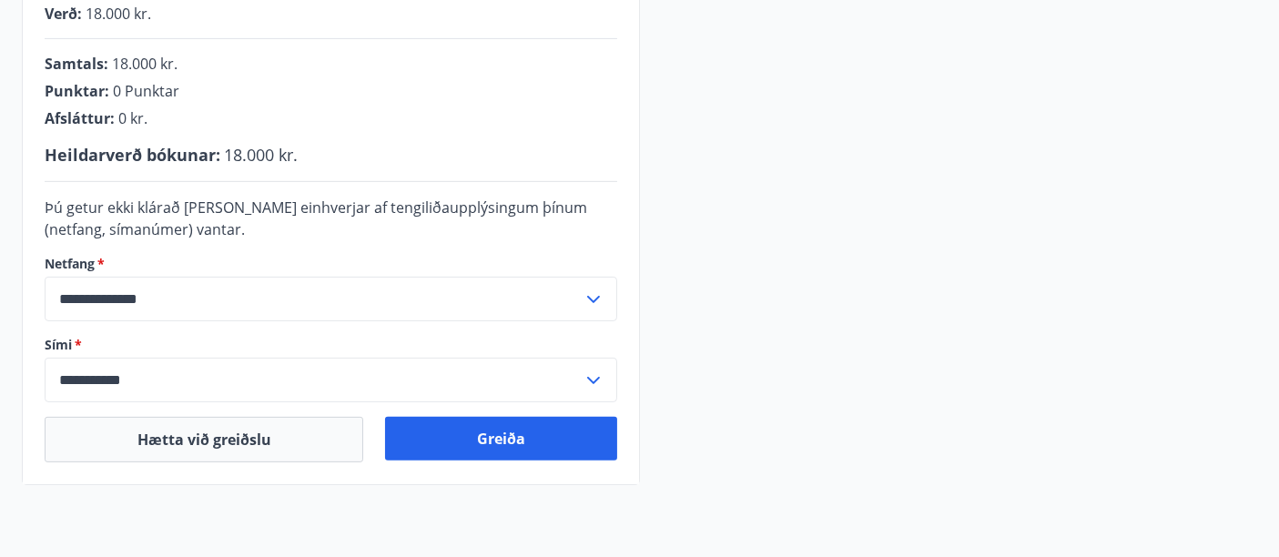
scroll to position [481, 0]
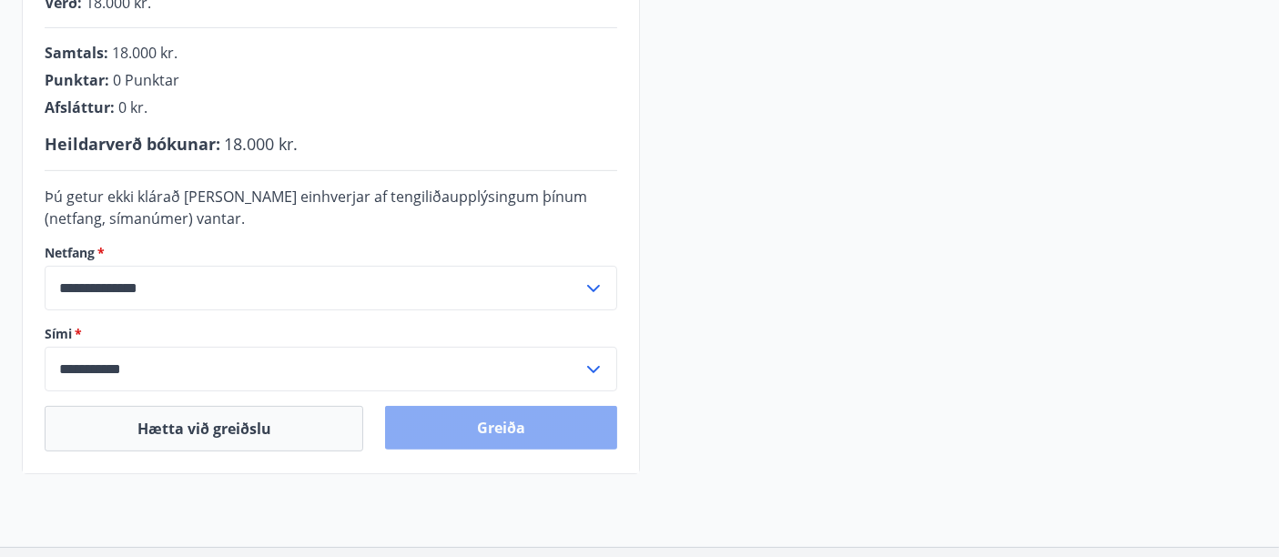
click at [502, 426] on button "Greiða" at bounding box center [500, 428] width 231 height 44
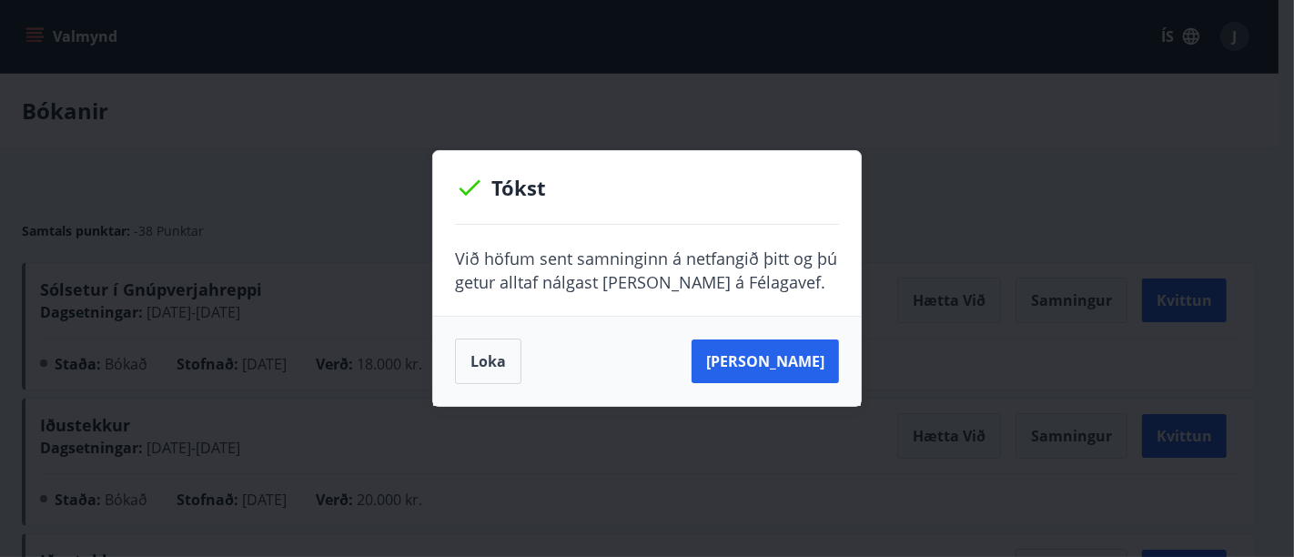
click at [492, 361] on button "Loka" at bounding box center [488, 362] width 66 height 46
